Goal: Download file/media

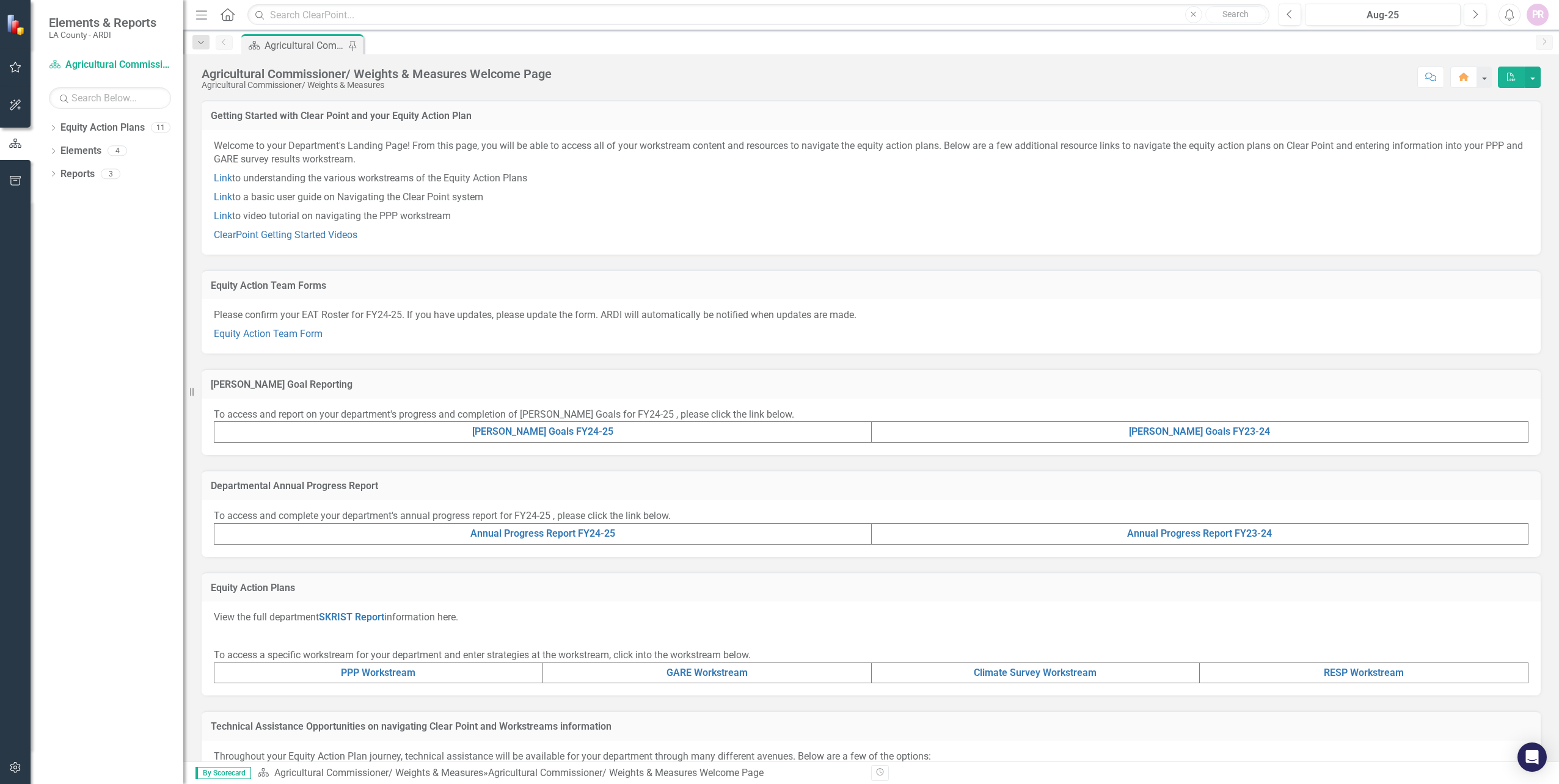
click at [223, 8] on icon "Home" at bounding box center [226, 15] width 16 height 13
click at [246, 10] on div at bounding box center [754, 15] width 1022 height 21
drag, startPoint x: 246, startPoint y: 10, endPoint x: 233, endPoint y: 16, distance: 14.3
click at [233, 16] on icon at bounding box center [227, 15] width 14 height 13
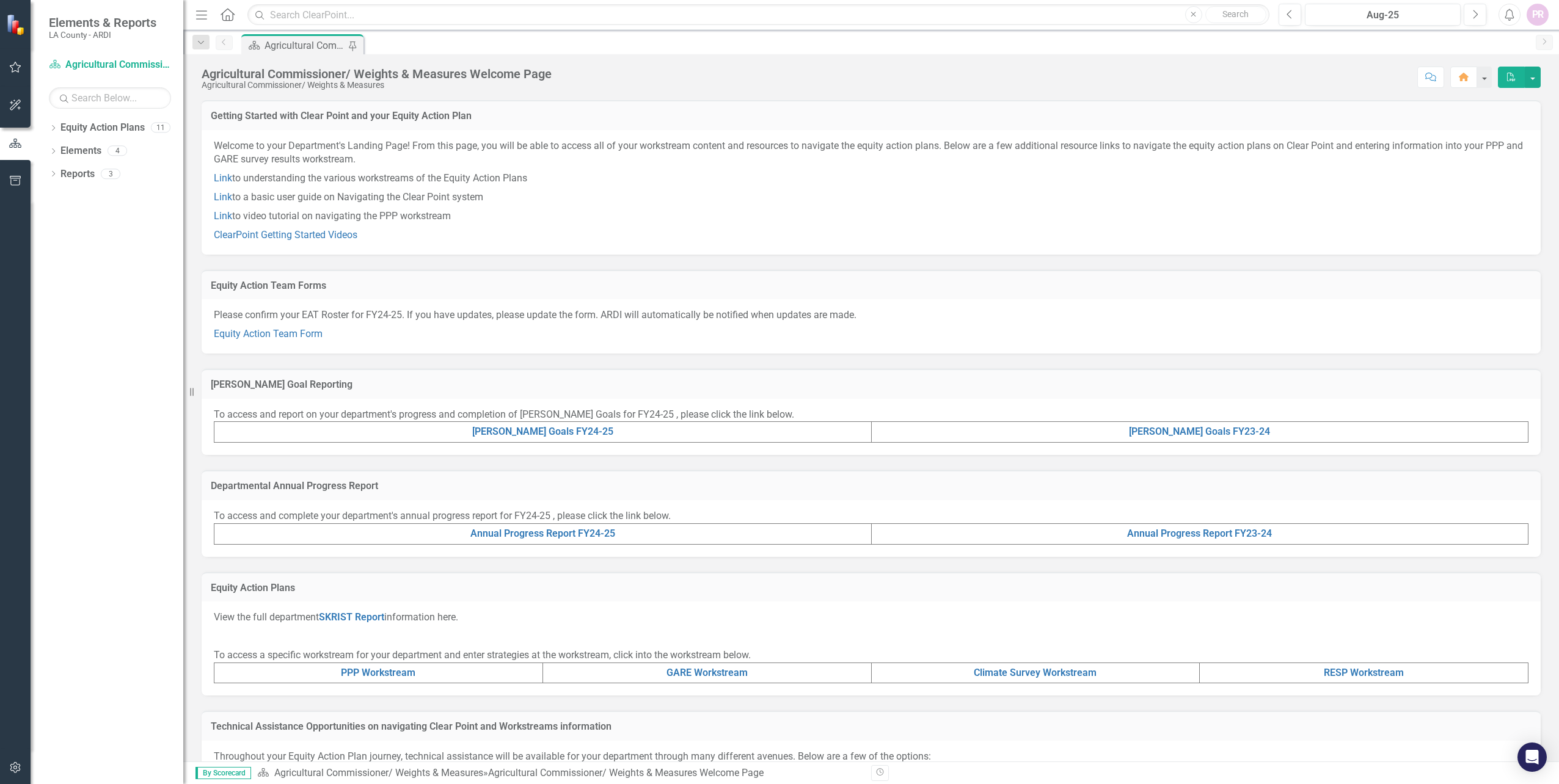
click at [223, 13] on icon at bounding box center [227, 15] width 14 height 13
click at [67, 63] on link "Equity Action Plan Agricultural Commissioner/ Weights & Measures" at bounding box center [110, 65] width 122 height 14
click at [260, 330] on link "Equity Action Team Form" at bounding box center [267, 333] width 109 height 12
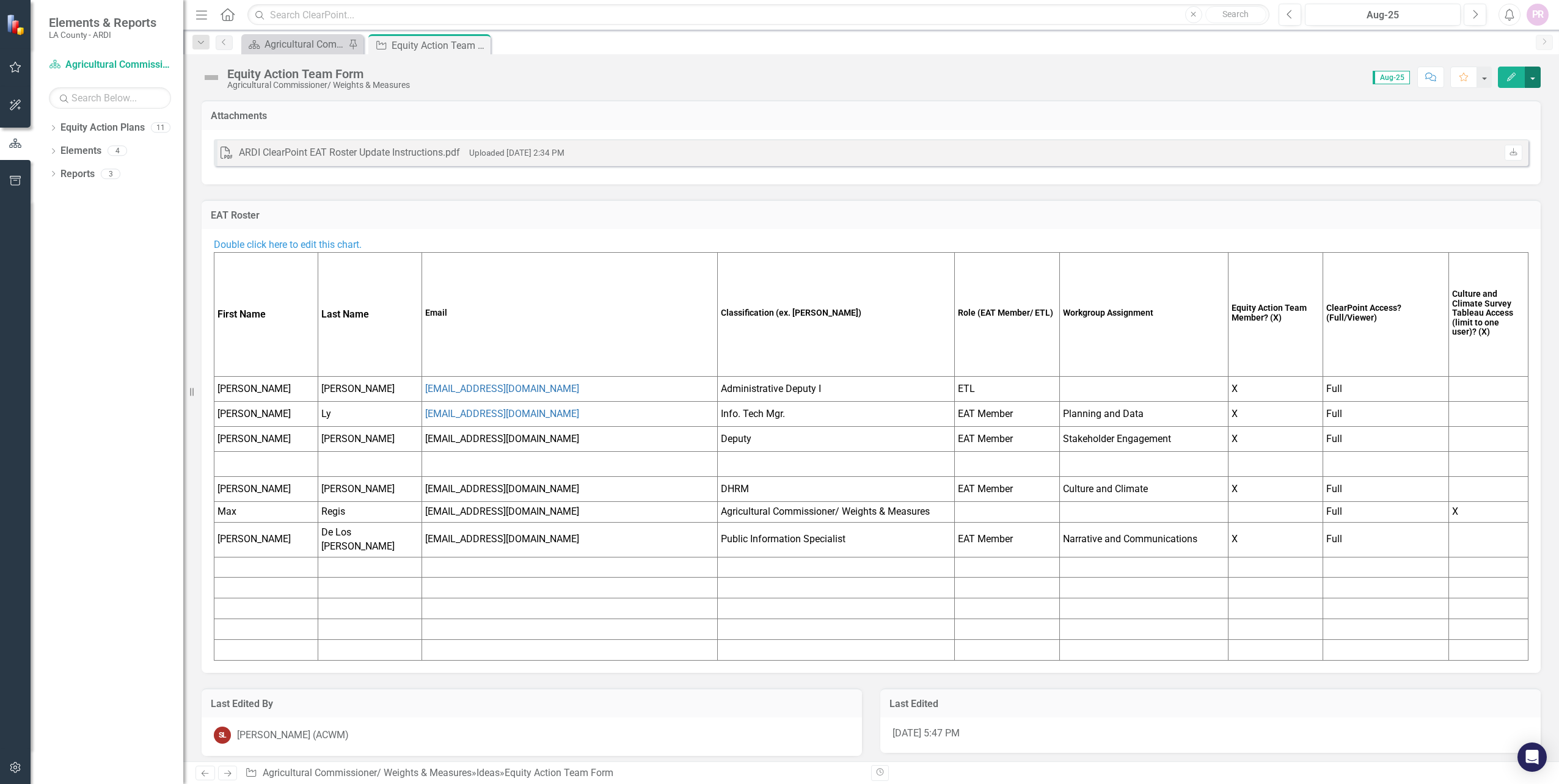
click at [1530, 71] on button "button" at bounding box center [1532, 77] width 16 height 21
click at [1429, 215] on link "PDF Export to PDF" at bounding box center [1465, 218] width 148 height 22
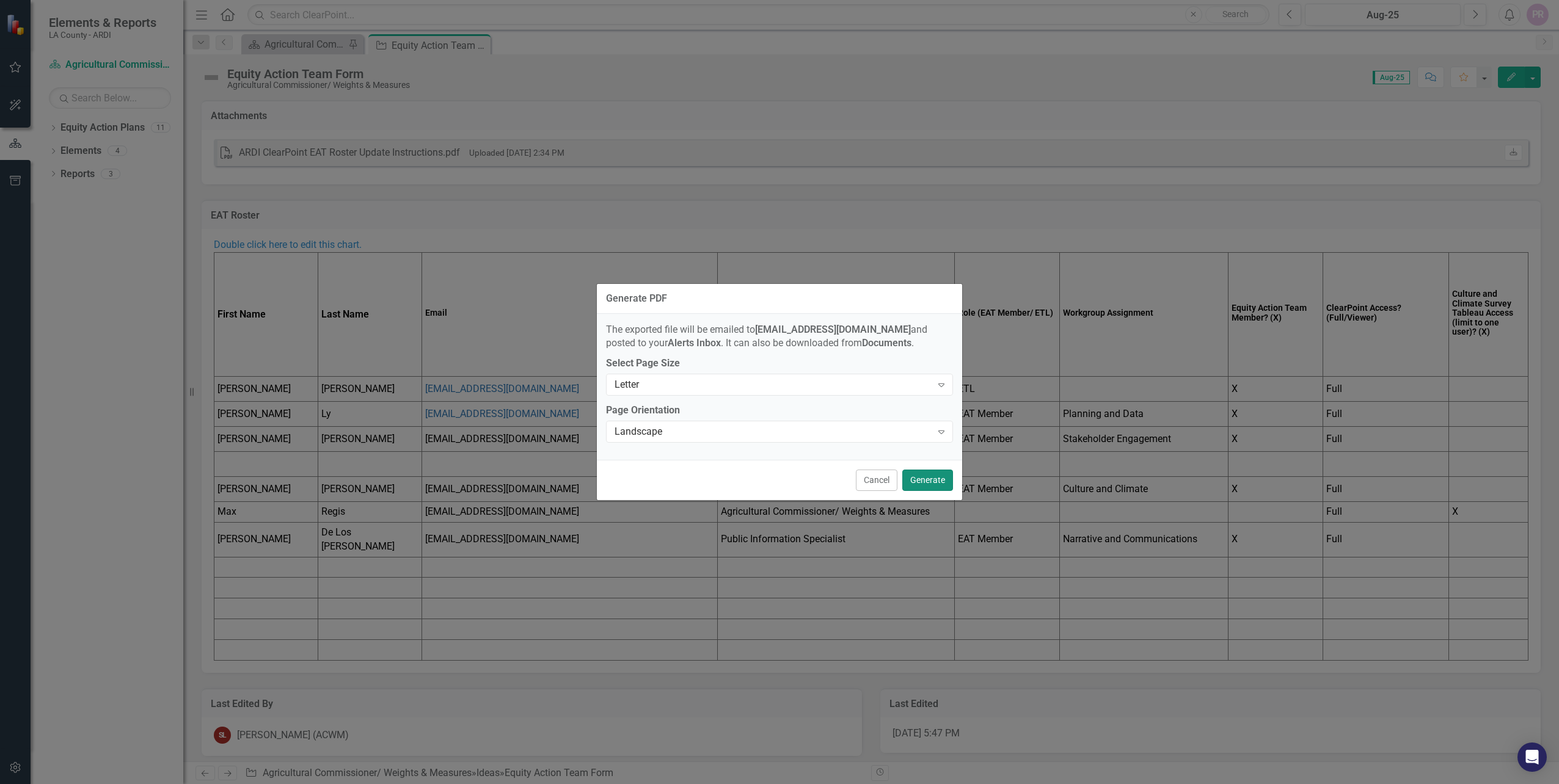
click at [923, 483] on button "Generate" at bounding box center [927, 480] width 51 height 21
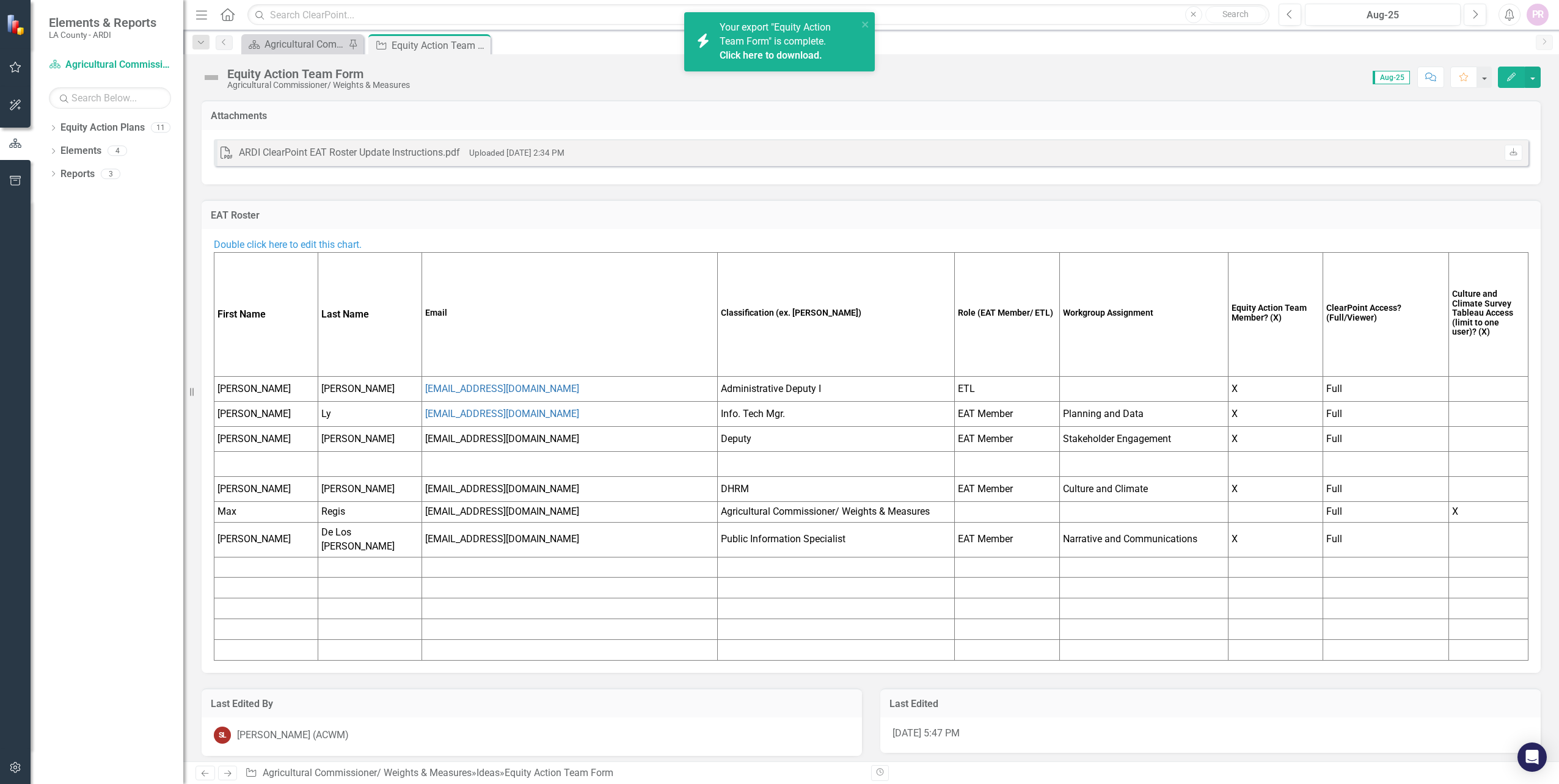
click at [767, 58] on link "Click here to download." at bounding box center [770, 55] width 103 height 12
click at [1027, 96] on div "Equity Action Team Form Agricultural Commissioner/ Weights & Measures Score: N/…" at bounding box center [870, 408] width 1375 height 707
